Goal: Navigation & Orientation: Find specific page/section

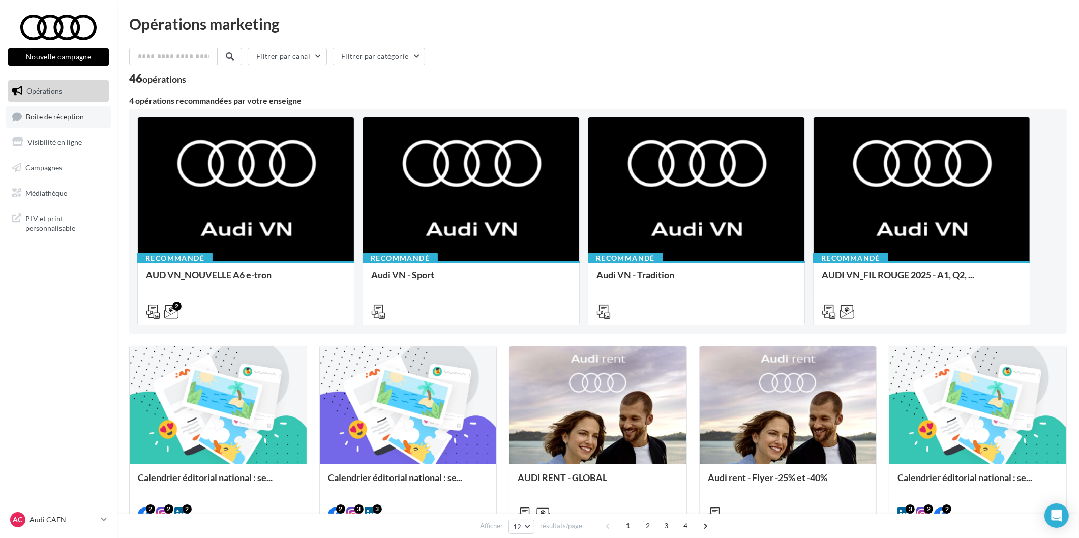
click at [99, 114] on link "Boîte de réception" at bounding box center [58, 117] width 105 height 22
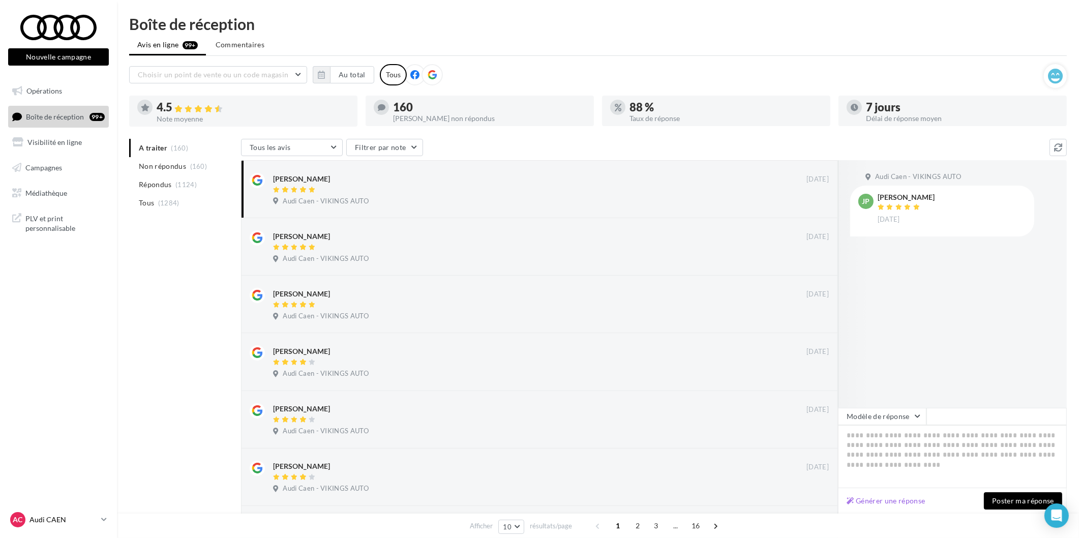
click at [73, 516] on p "Audi CAEN" at bounding box center [63, 520] width 68 height 10
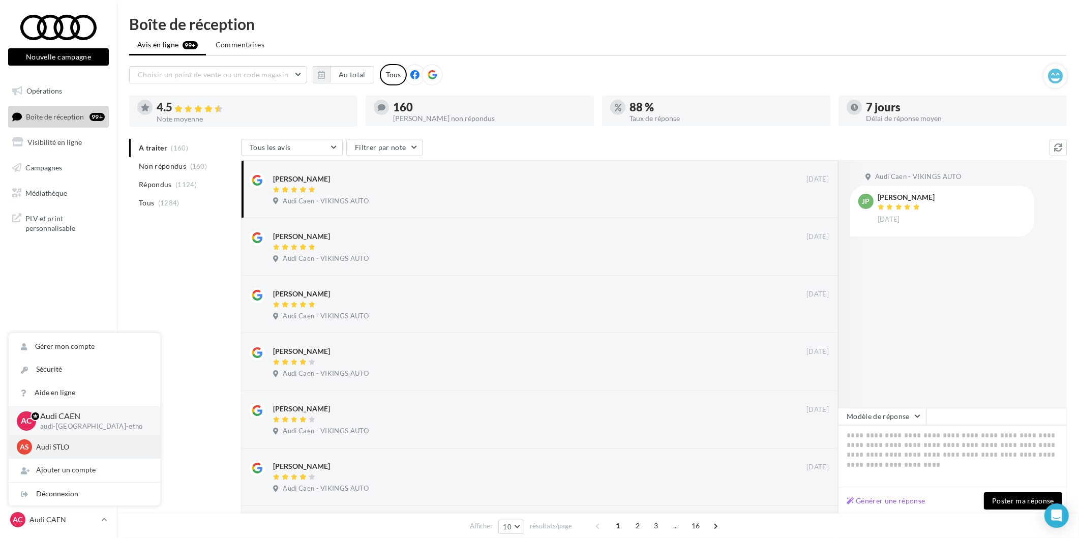
click at [50, 445] on p "Audi STLO" at bounding box center [92, 447] width 112 height 10
